Goal: Check status: Check status

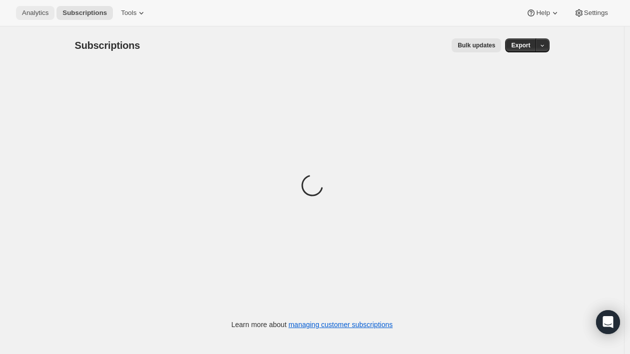
click at [38, 15] on span "Analytics" at bounding box center [35, 13] width 26 height 8
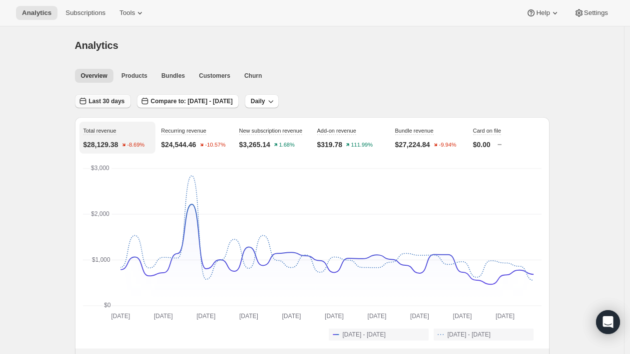
click at [131, 104] on button "Last 30 days" at bounding box center [103, 101] width 56 height 14
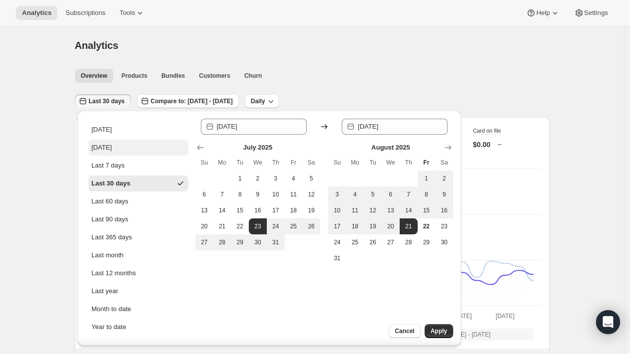
click at [108, 155] on button "[DATE]" at bounding box center [138, 148] width 100 height 16
type input "[DATE]"
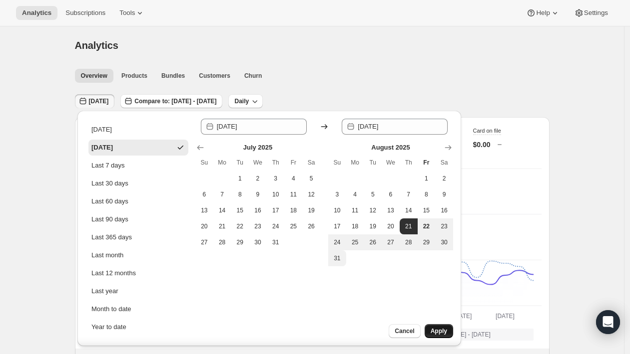
click at [438, 327] on span "Apply" at bounding box center [438, 331] width 16 height 8
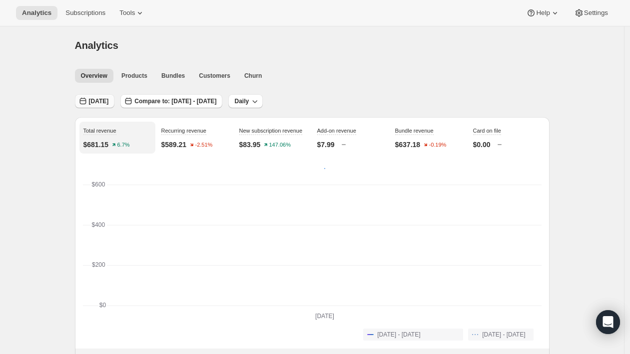
click at [104, 95] on button "[DATE]" at bounding box center [95, 101] width 40 height 14
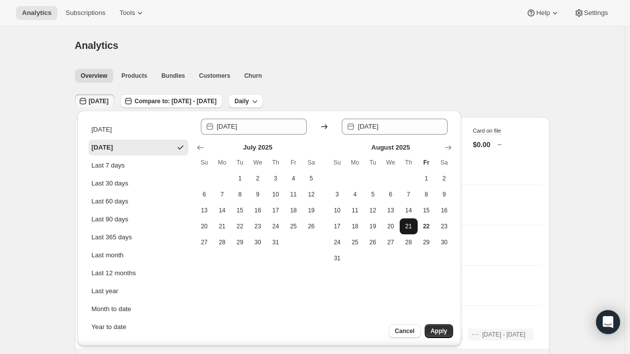
click at [412, 228] on span "21" at bounding box center [408, 227] width 10 height 8
click at [434, 334] on span "Apply" at bounding box center [438, 331] width 16 height 8
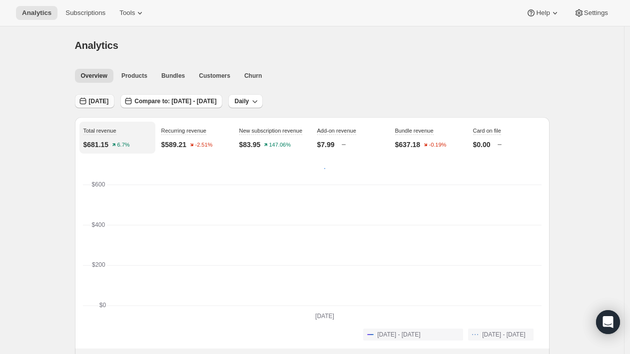
click at [96, 101] on span "[DATE]" at bounding box center [99, 101] width 20 height 8
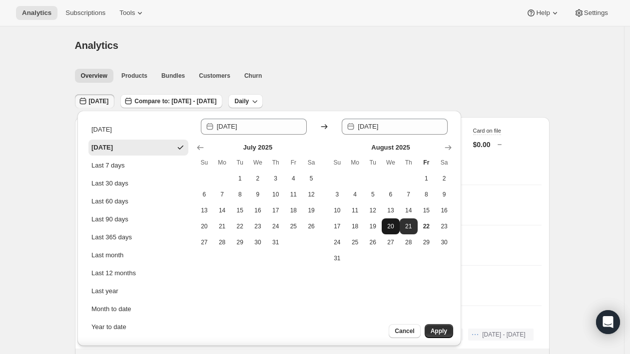
click at [395, 228] on span "20" at bounding box center [390, 227] width 10 height 8
type input "[DATE]"
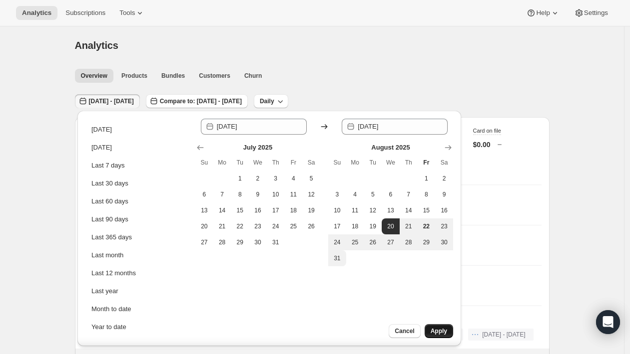
click at [437, 326] on button "Apply" at bounding box center [438, 332] width 28 height 14
